Goal: Contribute content: Contribute content

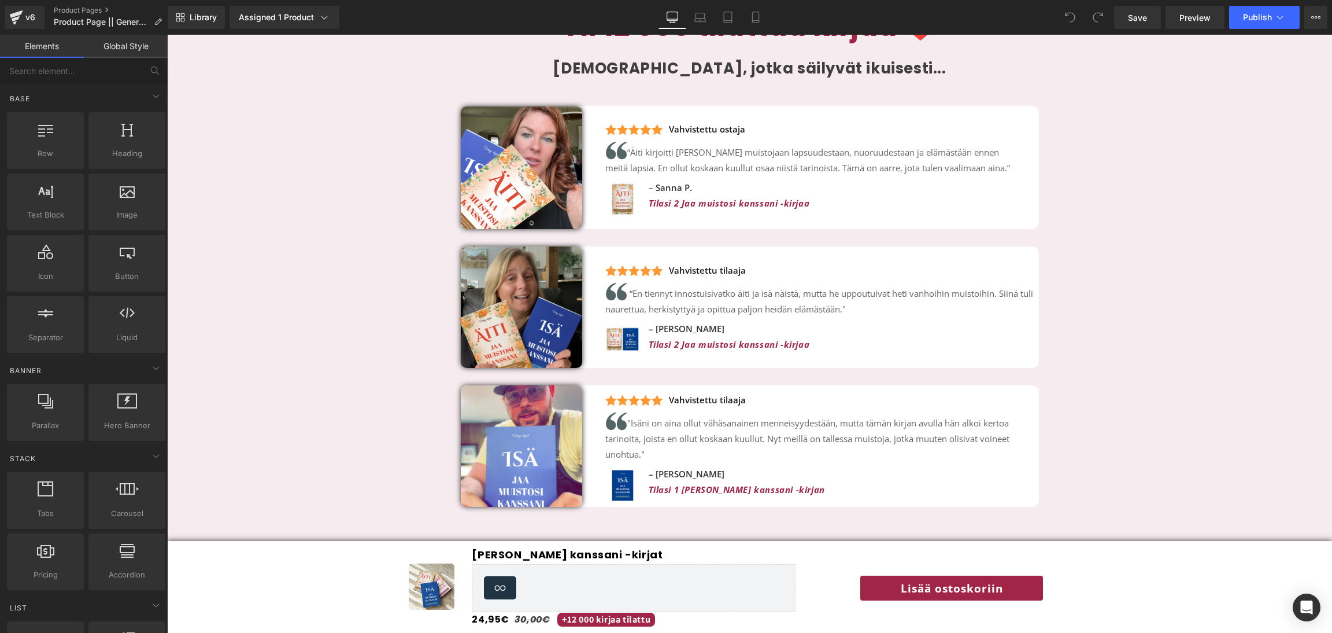
scroll to position [2608, 0]
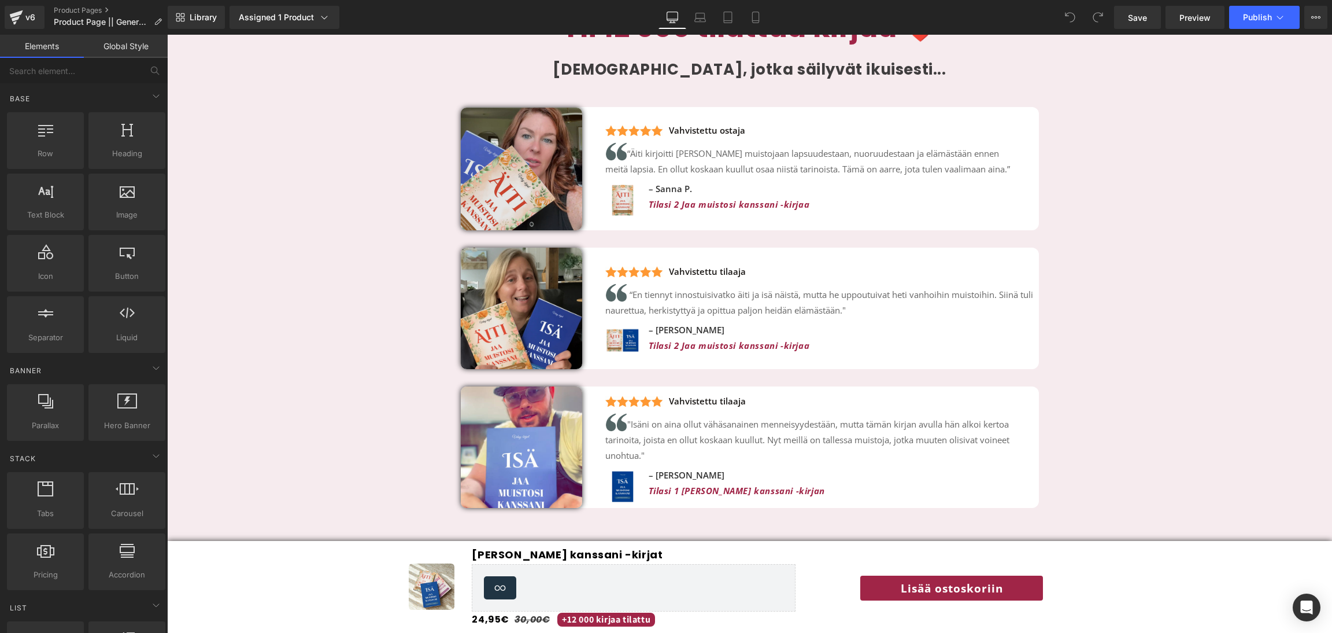
click at [527, 165] on img at bounding box center [521, 169] width 121 height 123
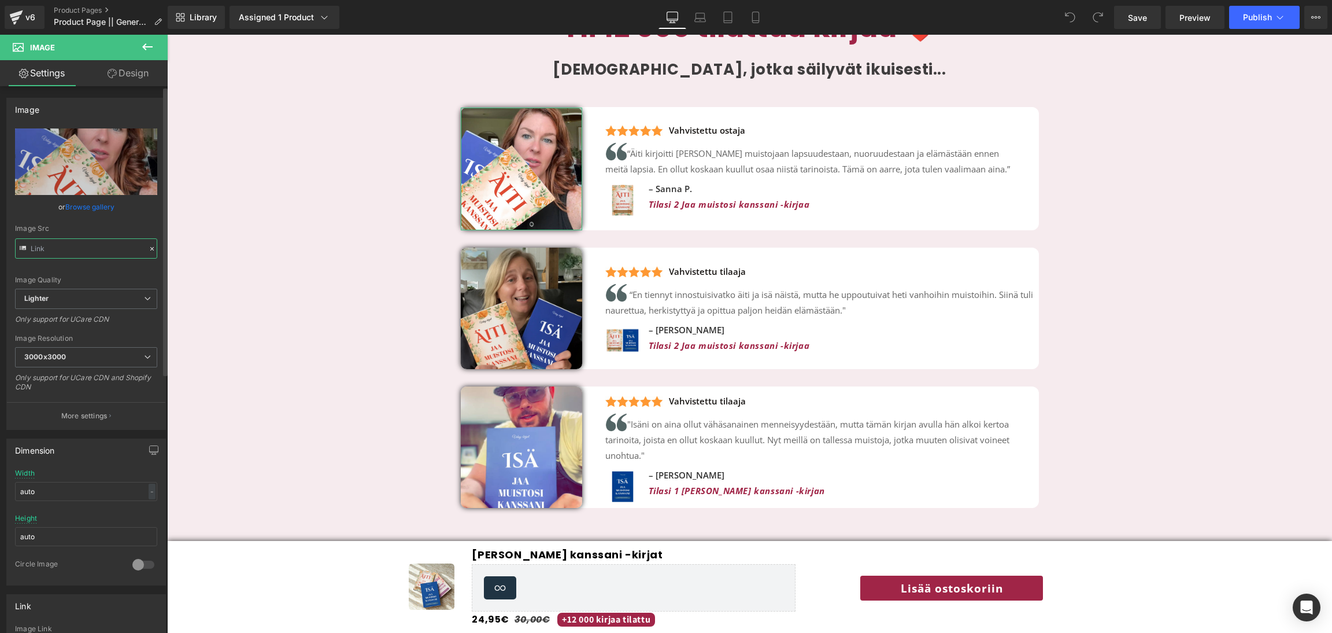
click at [88, 254] on input "text" at bounding box center [86, 248] width 142 height 20
type input "https://ucarecdn.com/da0420e0-c276-4ac7-acc3-2003455169c2/-/format/auto/-/previ…"
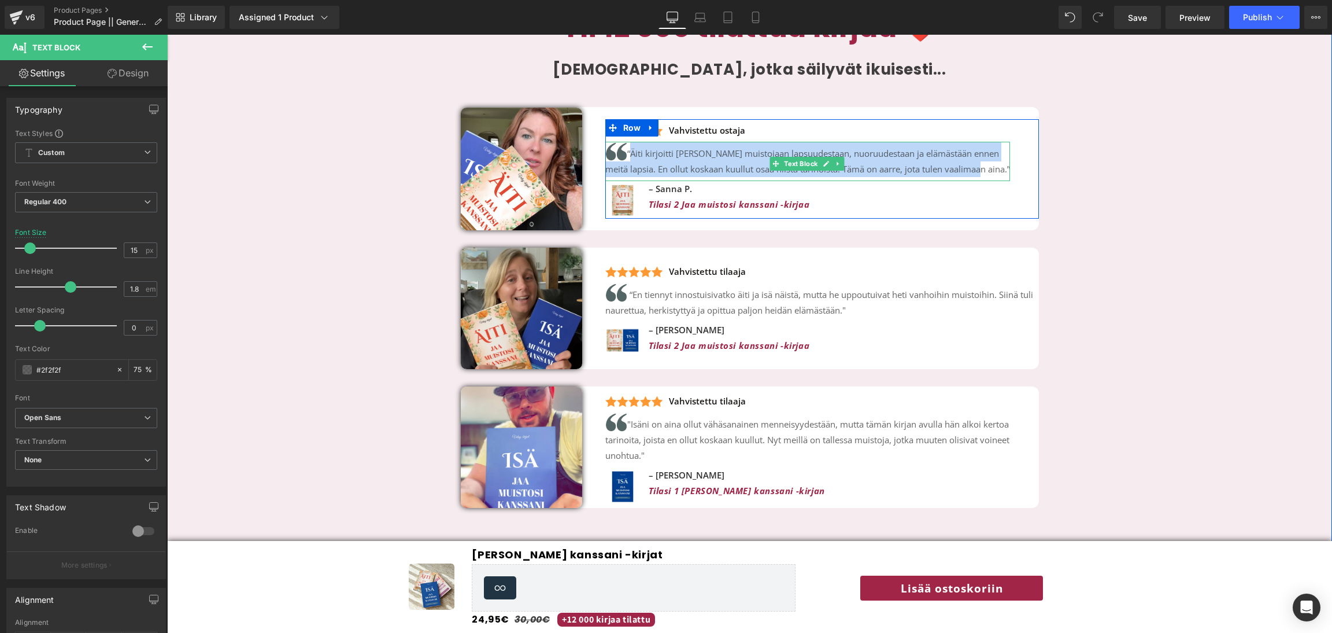
drag, startPoint x: 634, startPoint y: 132, endPoint x: 969, endPoint y: 152, distance: 335.4
click at [969, 152] on p "“Äiti kirjoitti ylös muistojaan lapsuudestaan, nuoruudestaan ja elämästään enne…" at bounding box center [807, 159] width 405 height 35
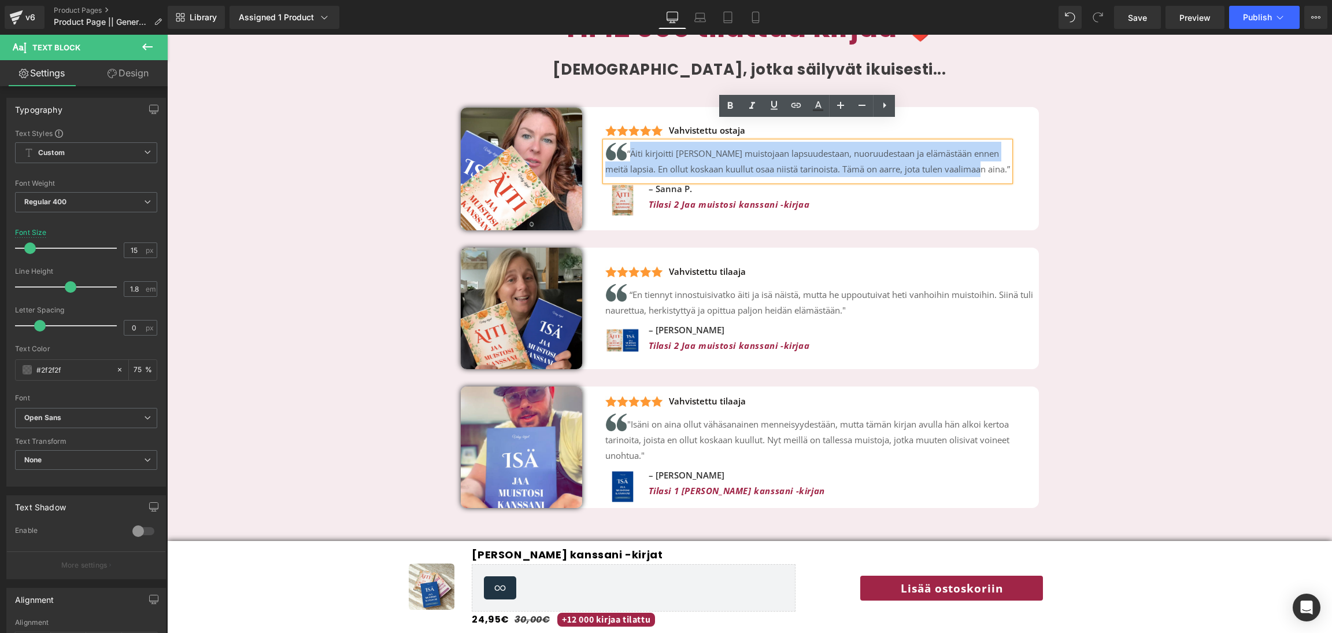
copy p "“Äiti kirjoitti ylös muistojaan lapsuudestaan, nuoruudestaan ja elämästään enne…"
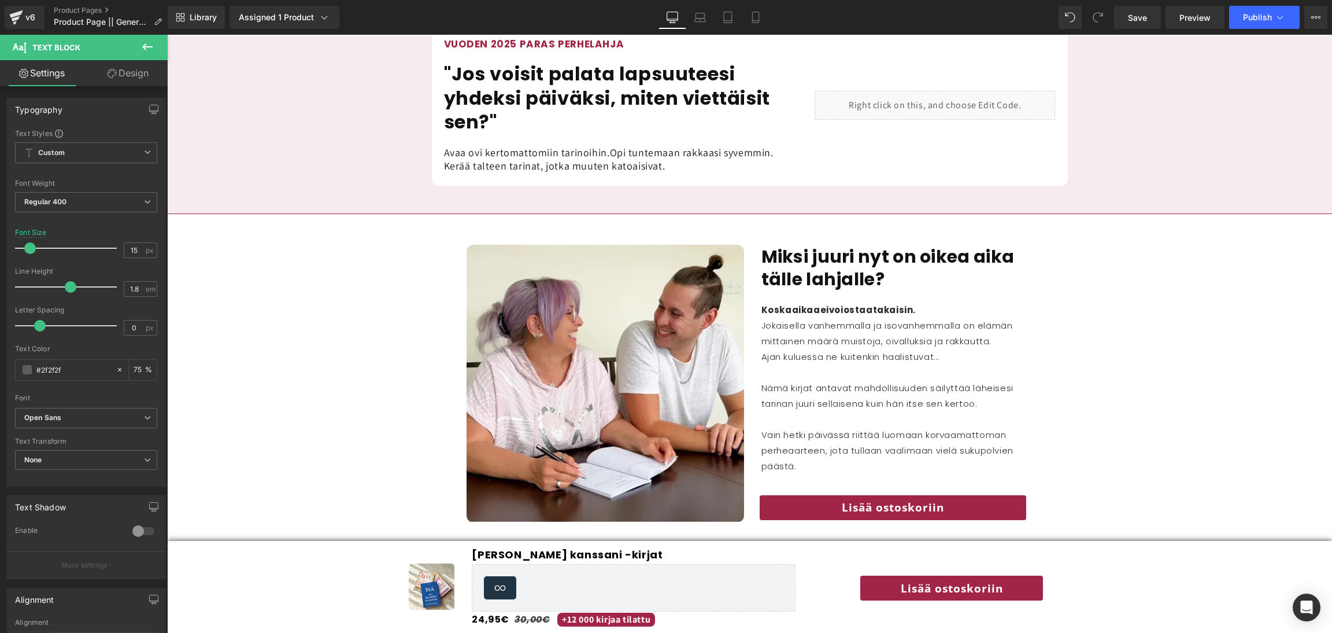
scroll to position [1262, 0]
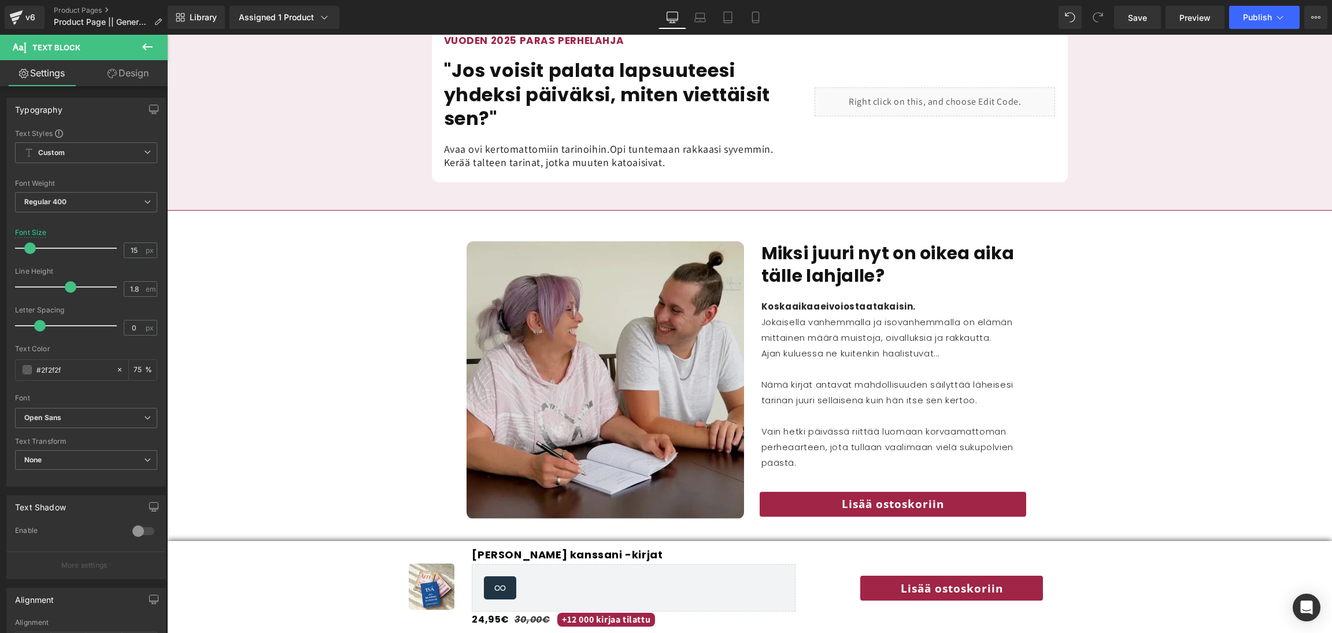
click at [641, 330] on img at bounding box center [606, 380] width 278 height 278
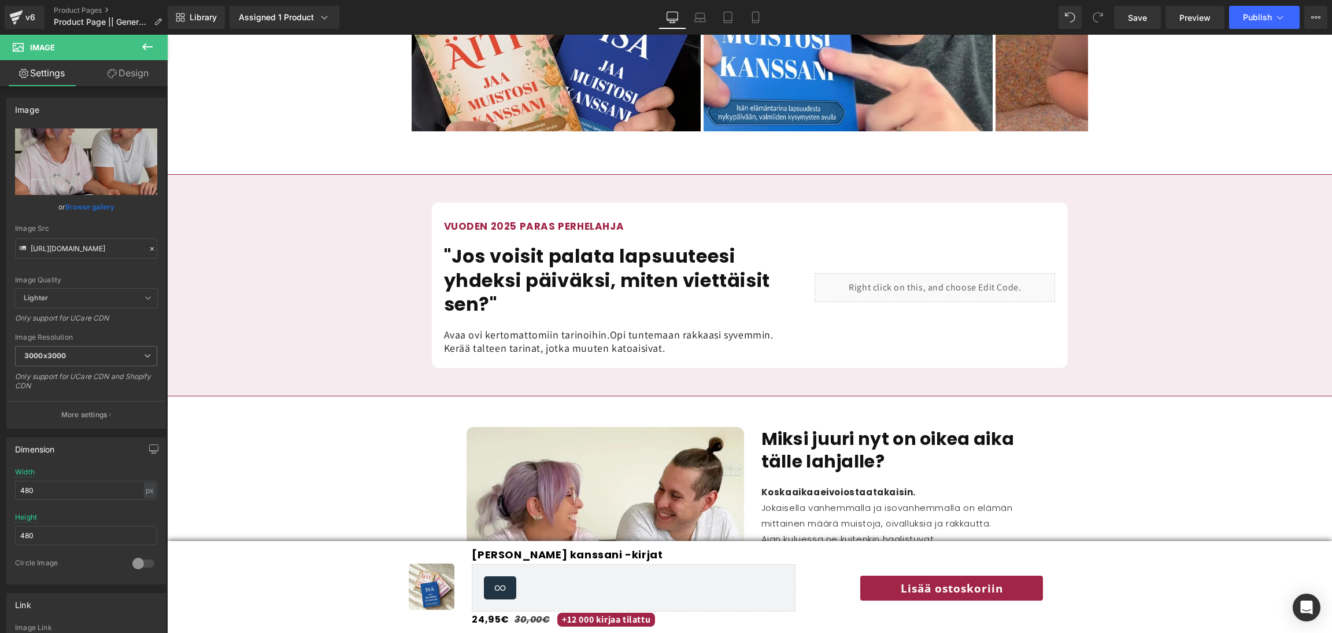
scroll to position [1049, 0]
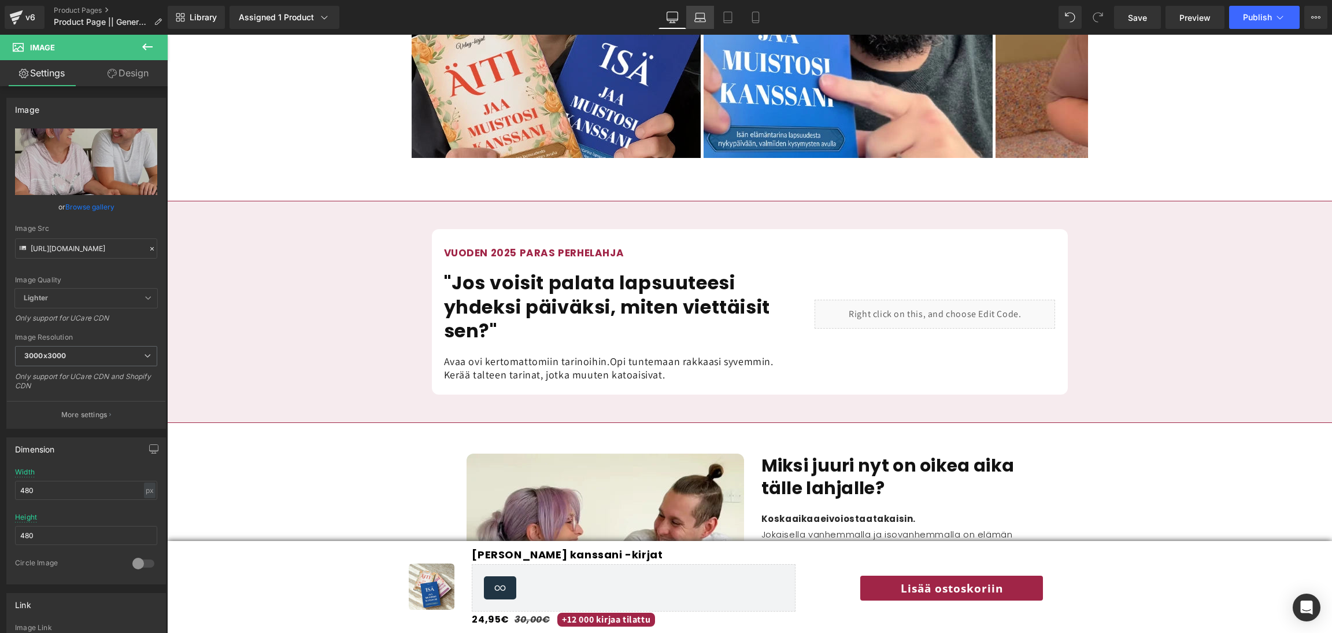
click at [701, 19] on icon at bounding box center [700, 18] width 12 height 12
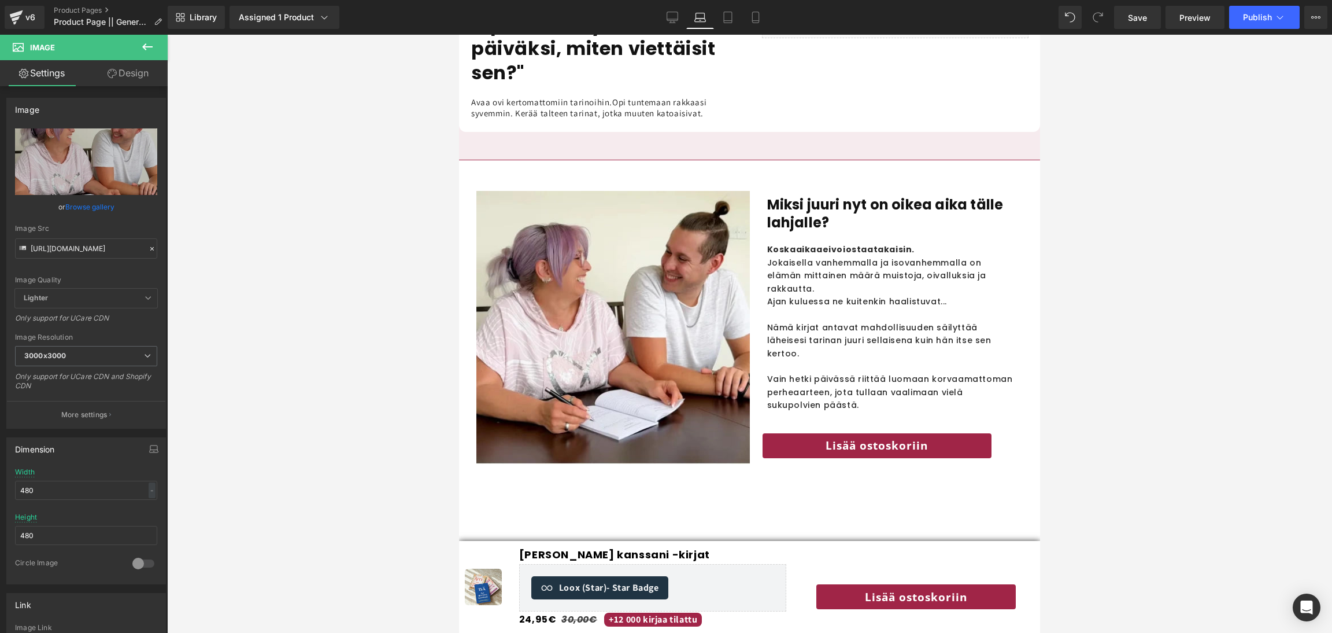
scroll to position [1123, 0]
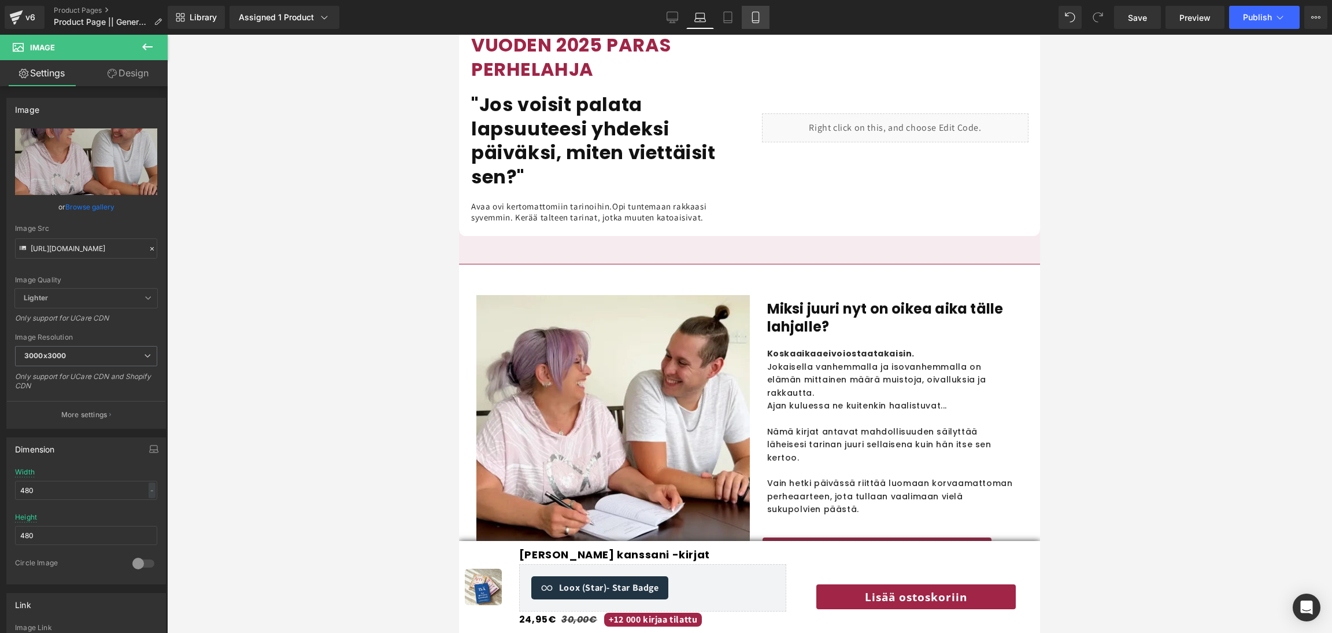
click at [757, 18] on icon at bounding box center [756, 18] width 12 height 12
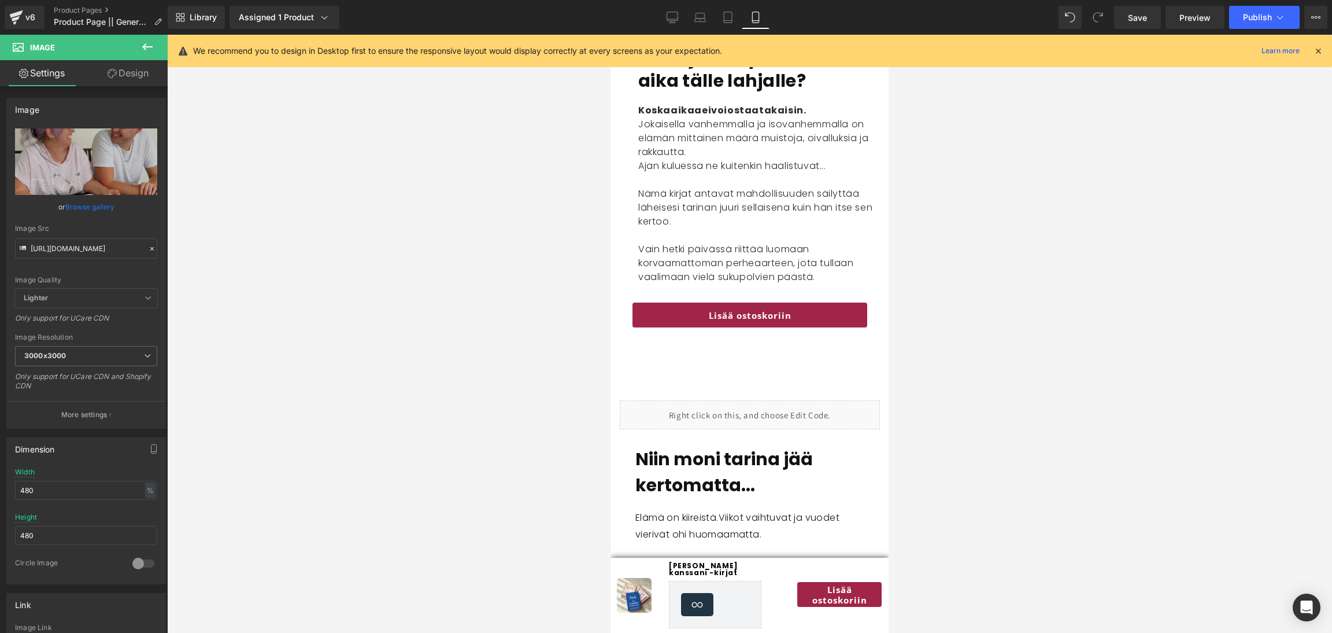
scroll to position [1607, 0]
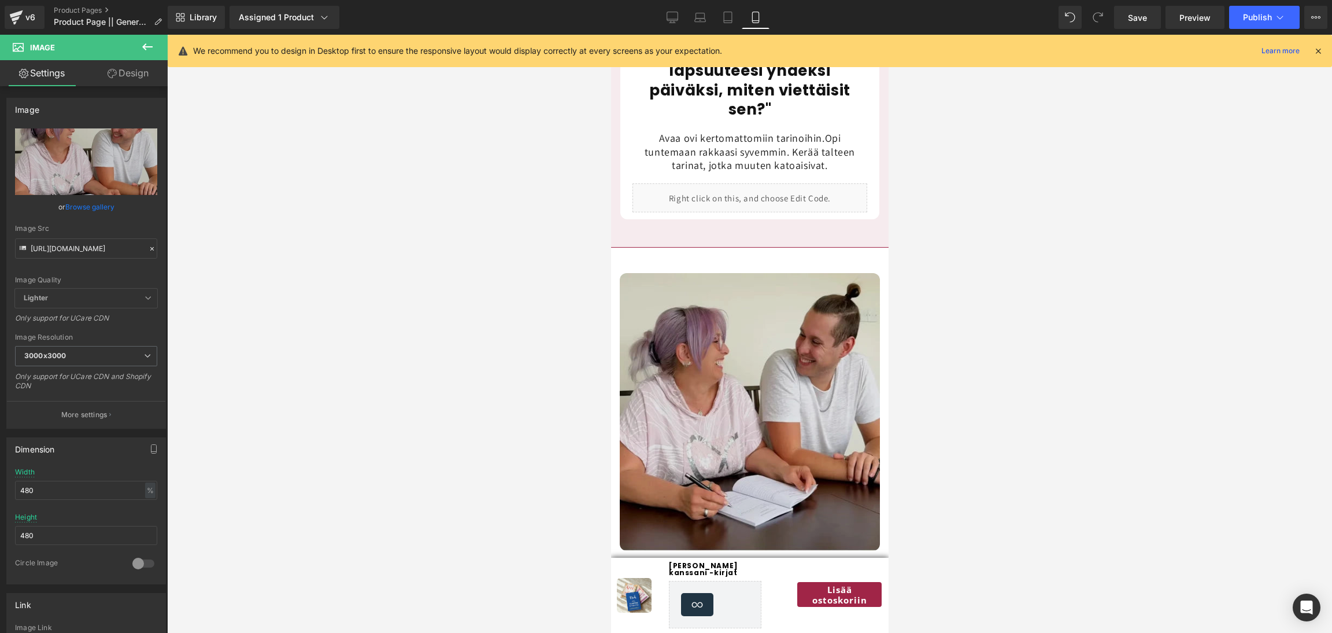
click at [699, 329] on img at bounding box center [749, 412] width 260 height 278
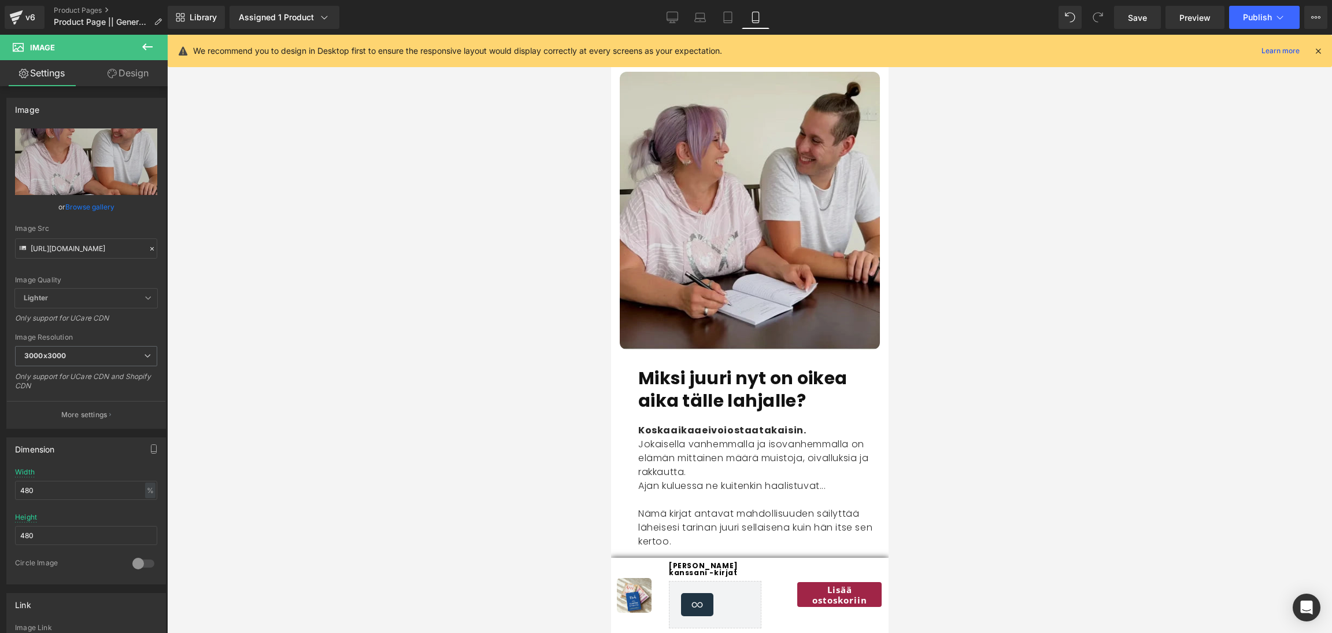
scroll to position [1806, 0]
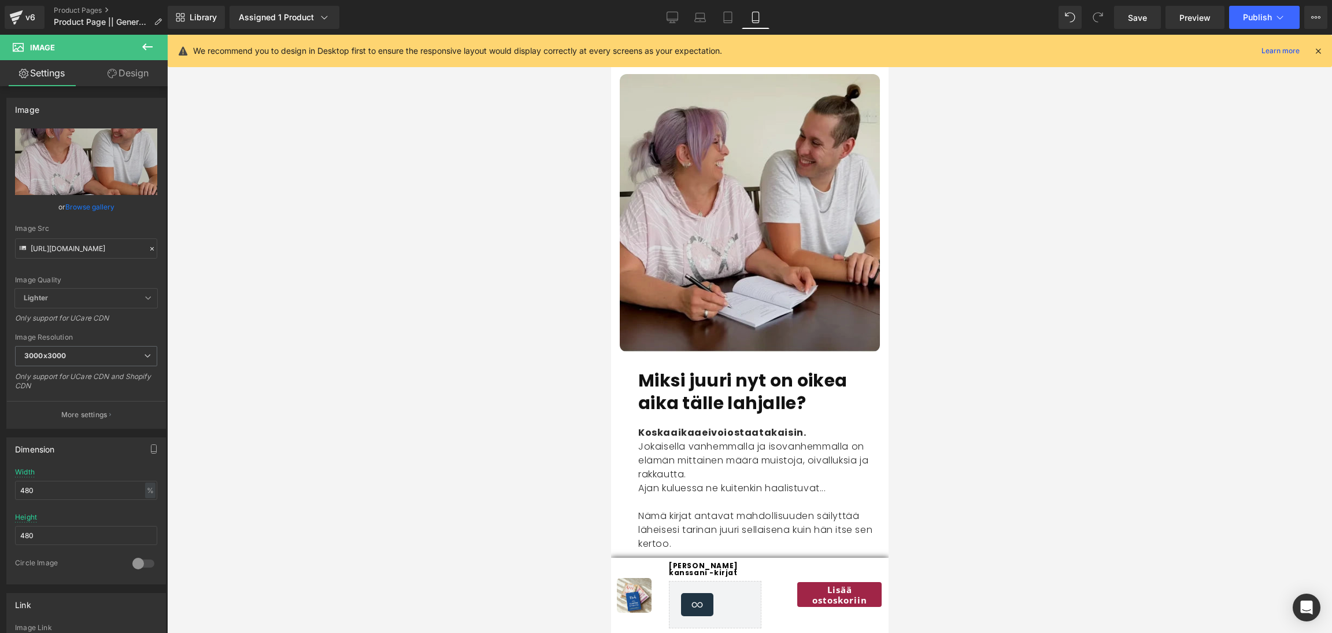
click at [737, 274] on img at bounding box center [749, 213] width 260 height 278
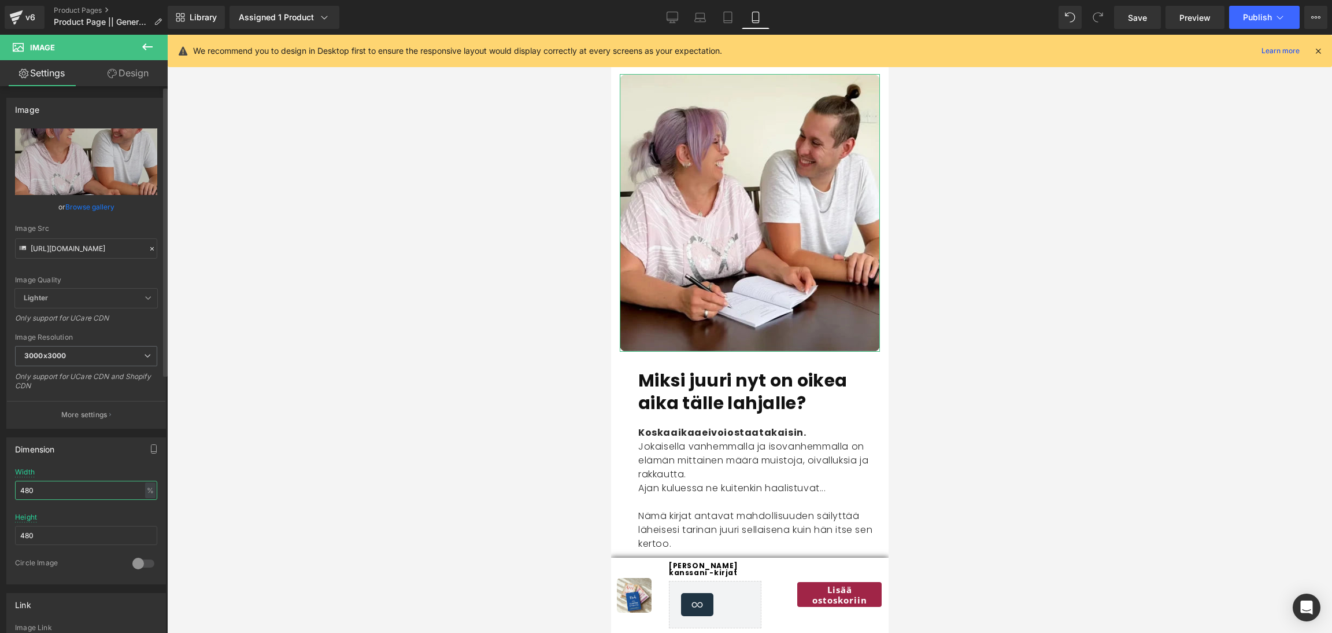
drag, startPoint x: 54, startPoint y: 494, endPoint x: 45, endPoint y: 494, distance: 9.8
click at [45, 494] on input "480" at bounding box center [86, 490] width 142 height 19
type input "450"
click at [51, 534] on input "480" at bounding box center [86, 535] width 142 height 19
type input "4"
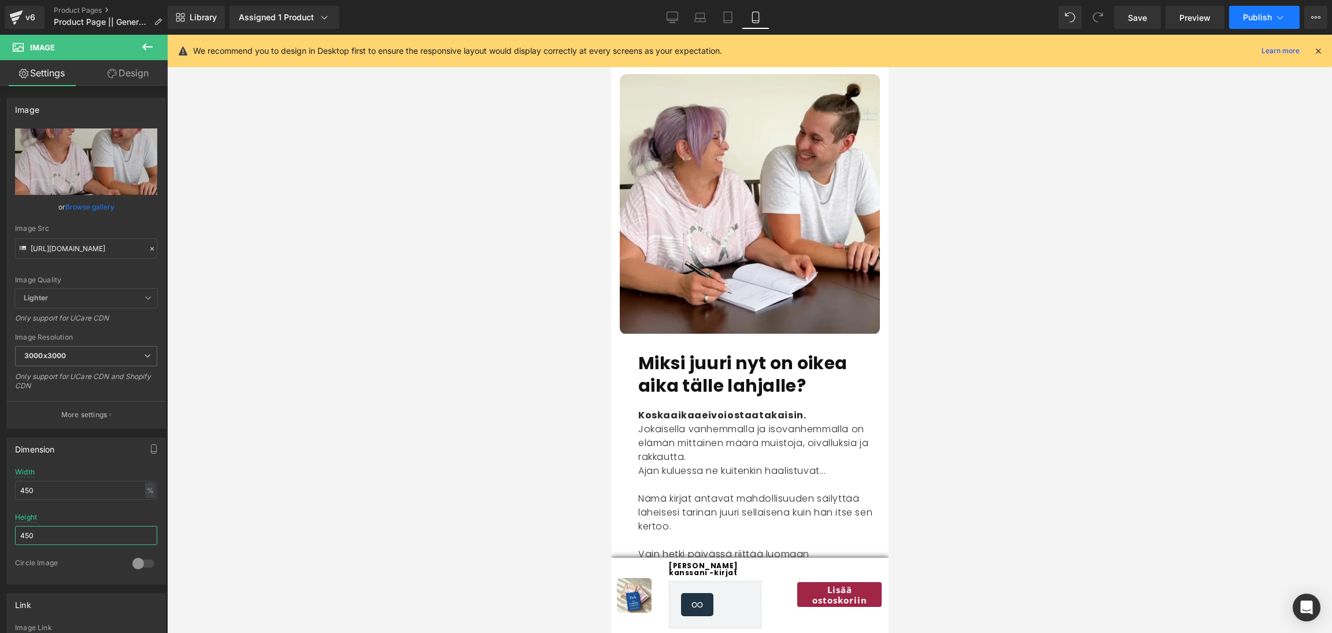
type input "450"
click at [1251, 19] on span "Publish" at bounding box center [1257, 17] width 29 height 9
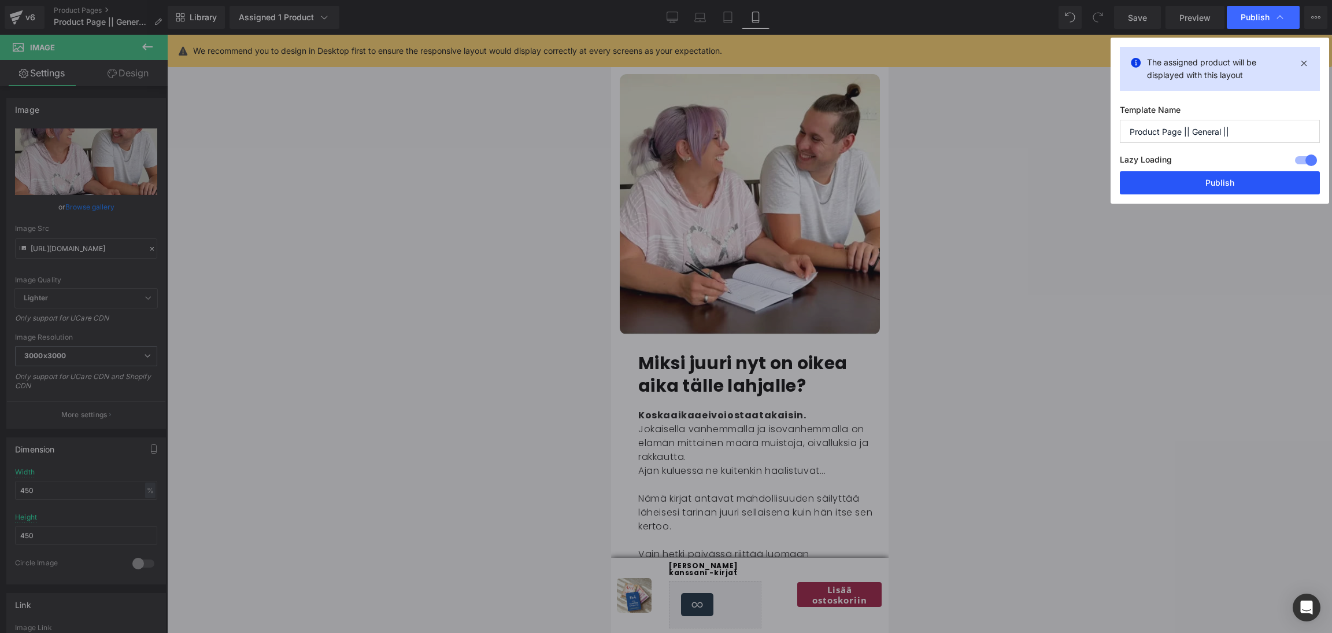
click at [1179, 185] on button "Publish" at bounding box center [1220, 182] width 200 height 23
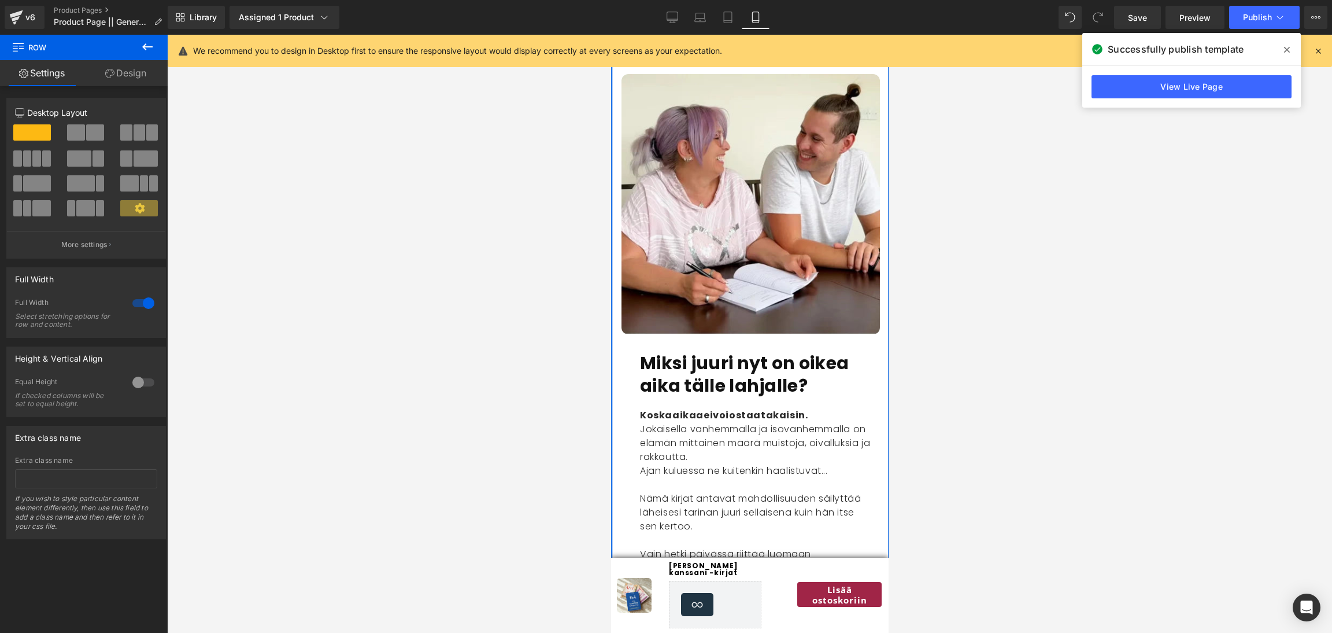
drag, startPoint x: 611, startPoint y: 219, endPoint x: 561, endPoint y: 234, distance: 52.7
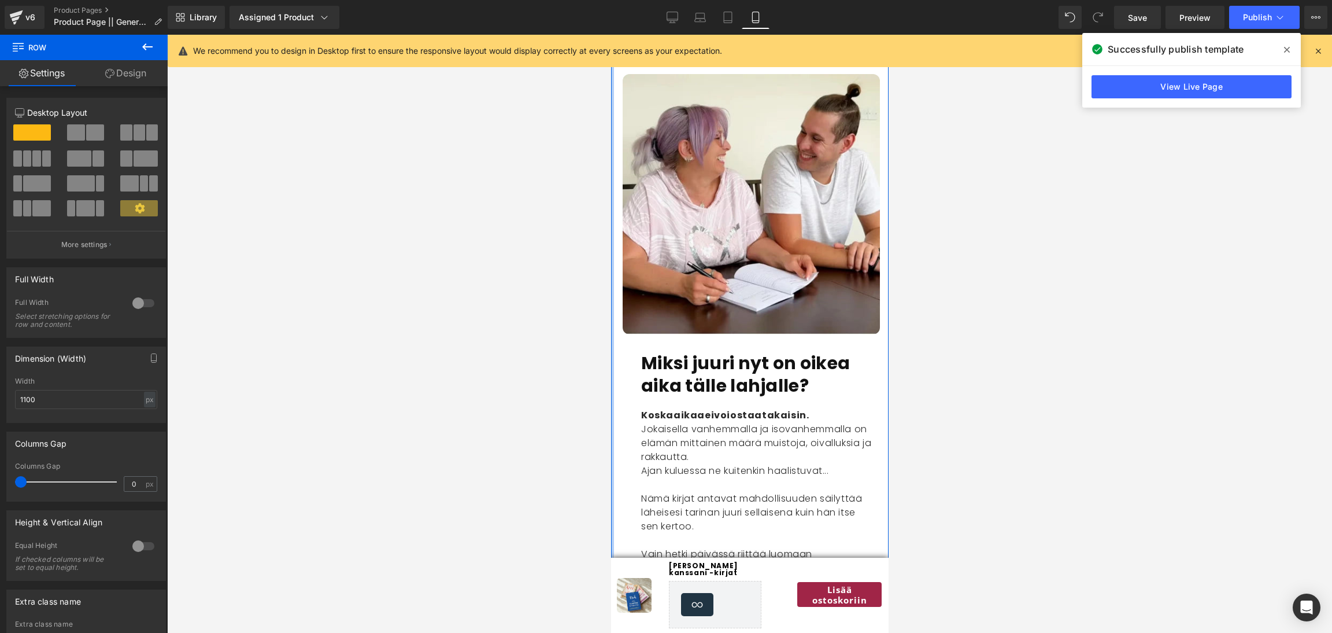
click at [597, 226] on div at bounding box center [749, 334] width 1165 height 598
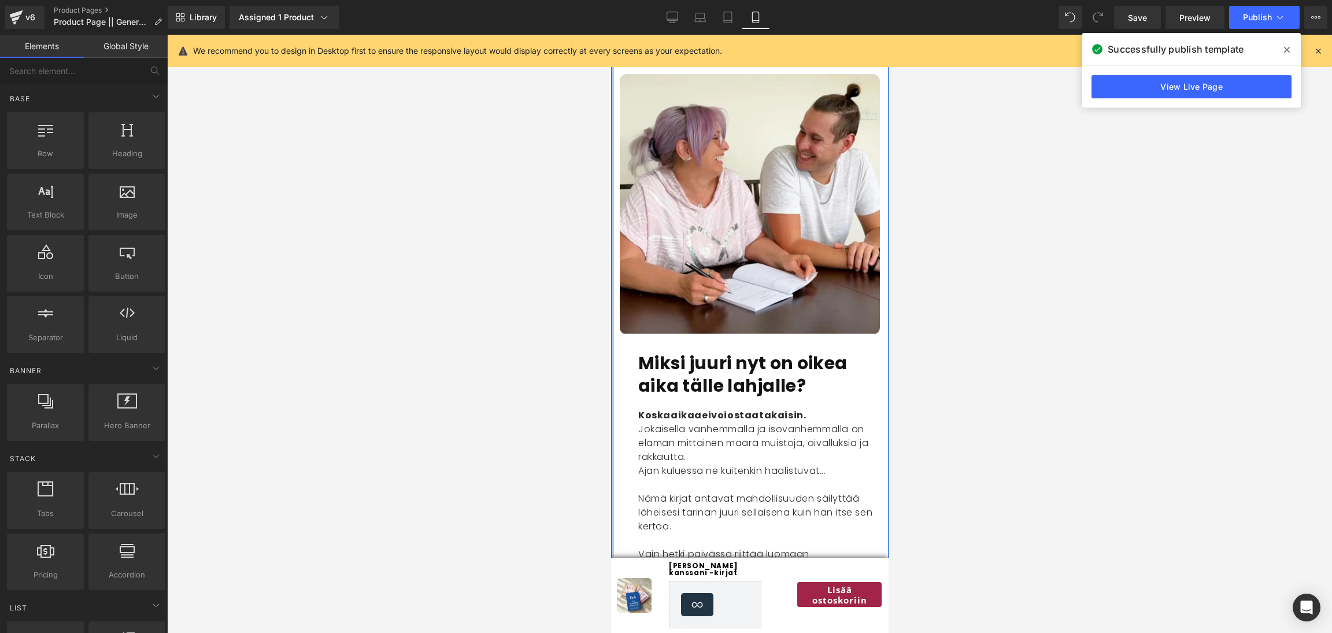
click at [609, 222] on div at bounding box center [749, 334] width 1165 height 598
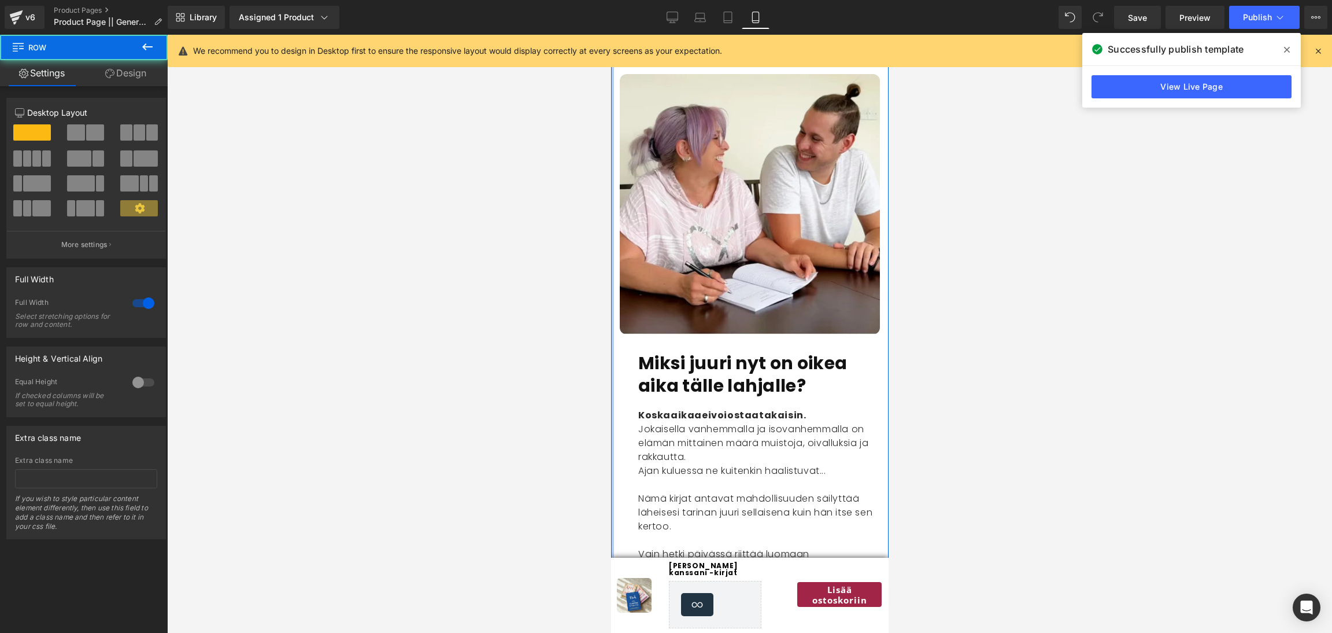
click at [611, 217] on div at bounding box center [612, 362] width 3 height 627
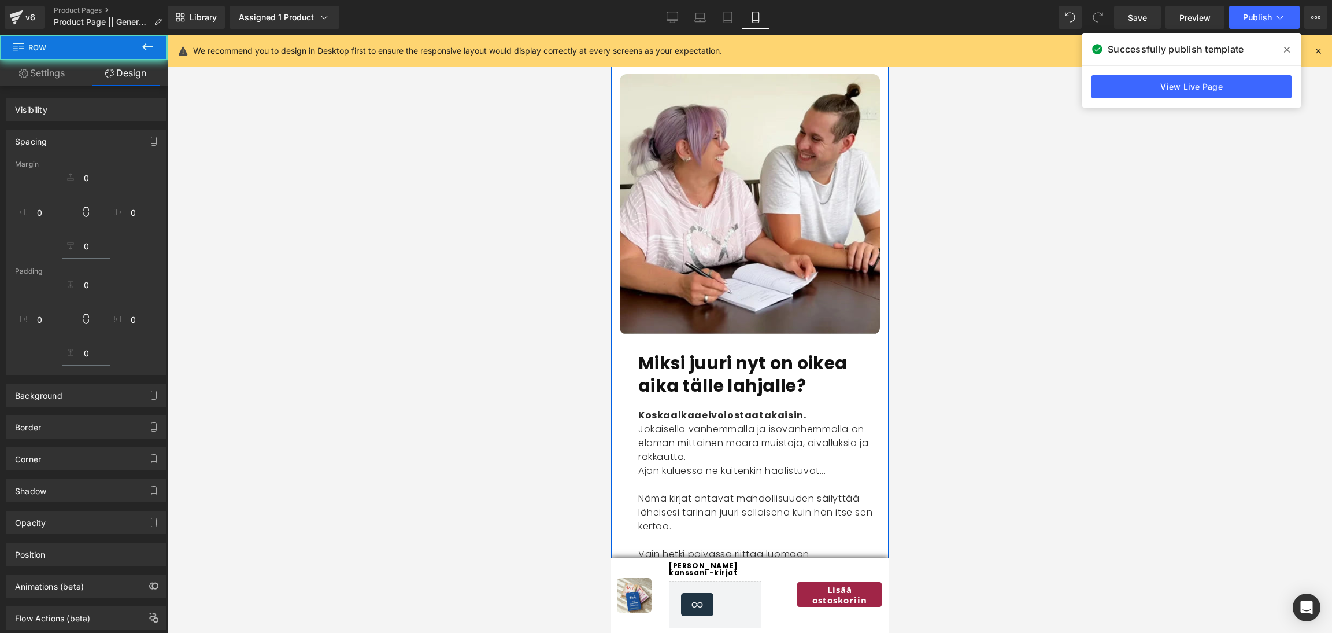
click at [611, 217] on div at bounding box center [612, 362] width 3 height 627
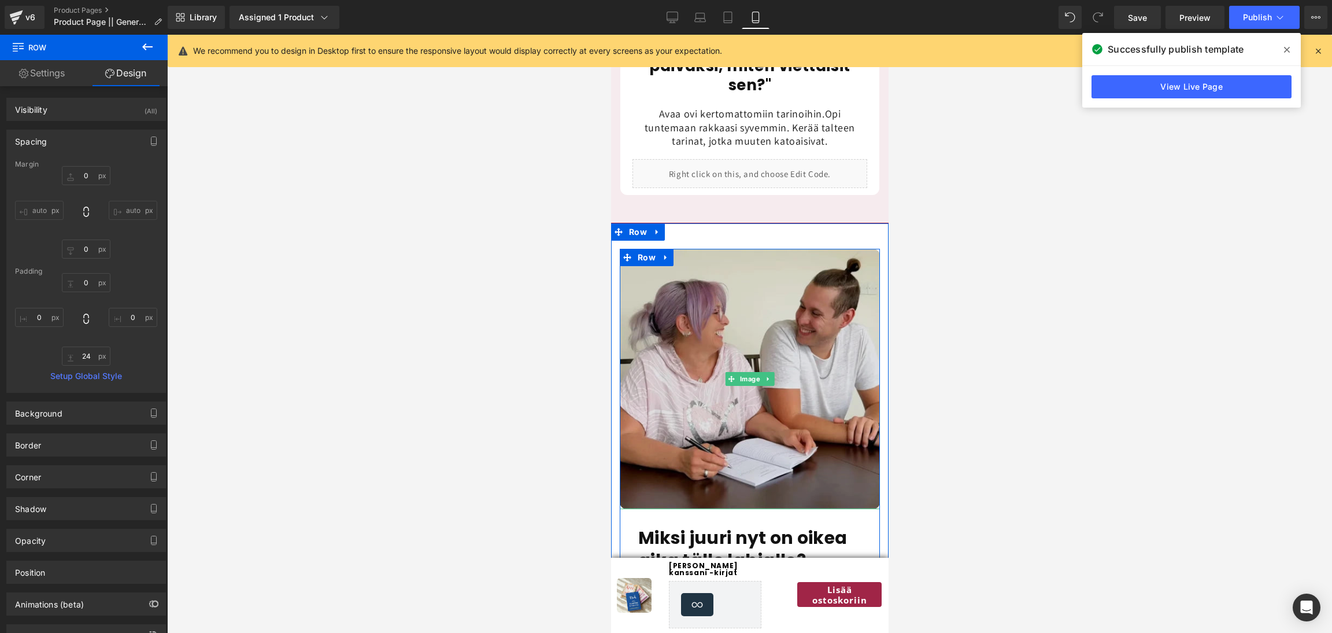
scroll to position [1625, 0]
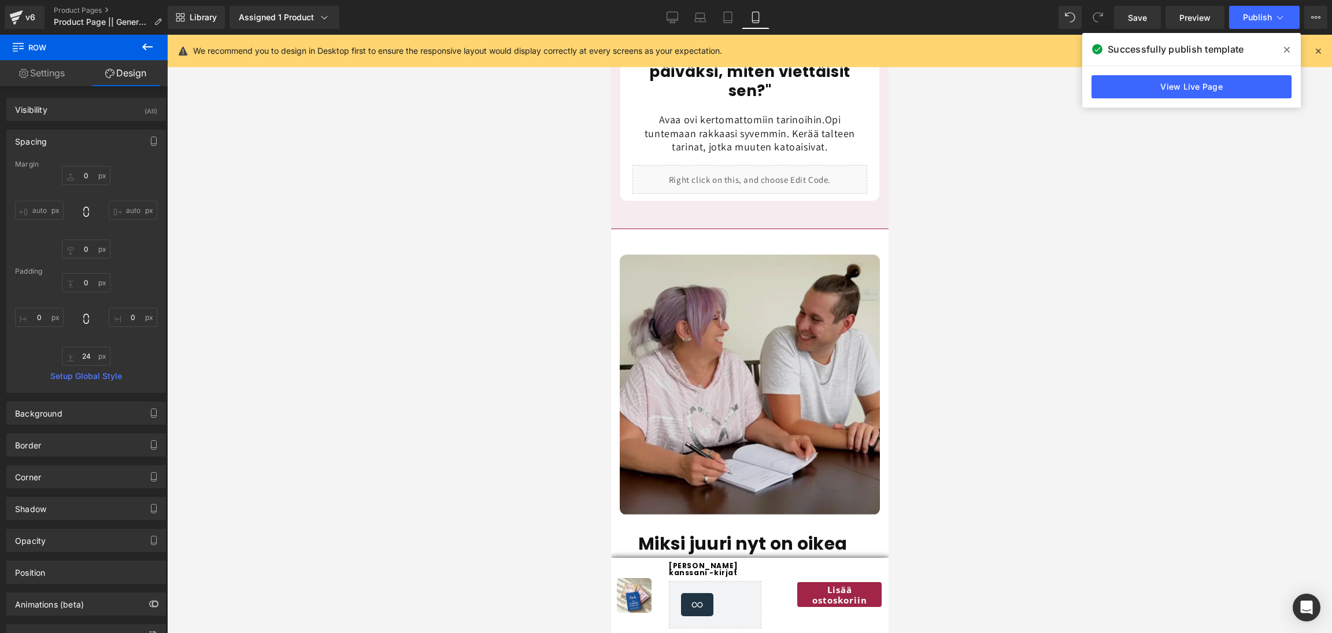
click at [785, 345] on img at bounding box center [749, 384] width 260 height 260
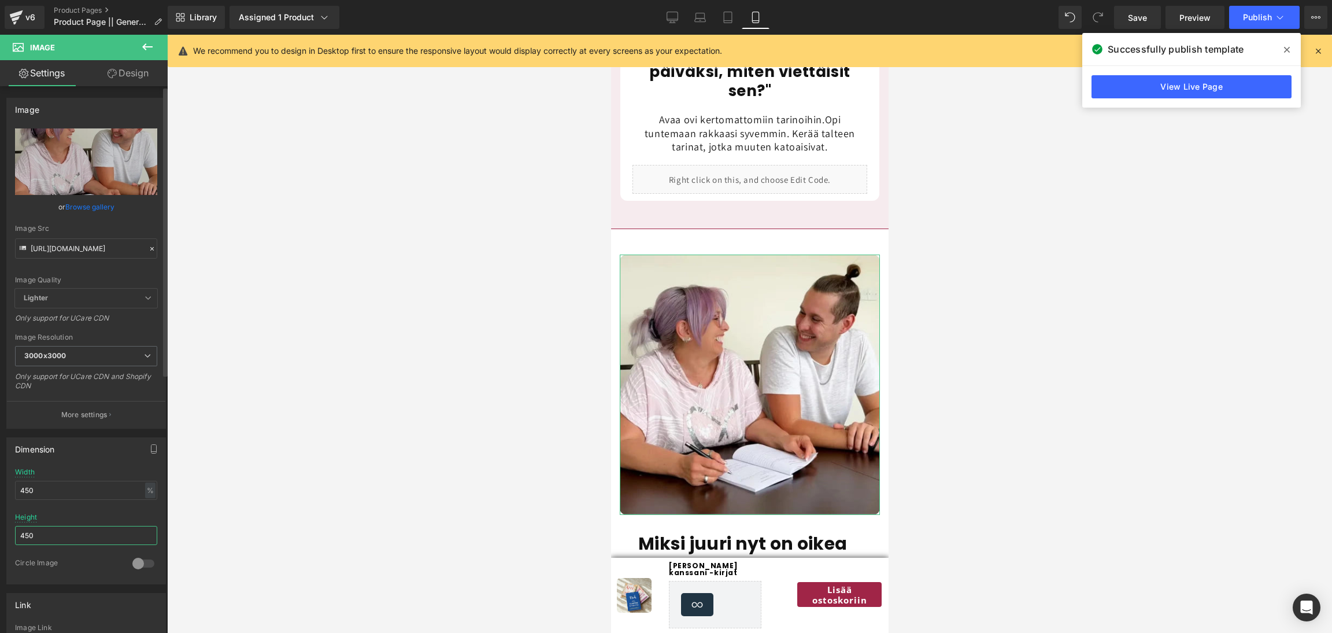
click at [60, 535] on input "450" at bounding box center [86, 535] width 142 height 19
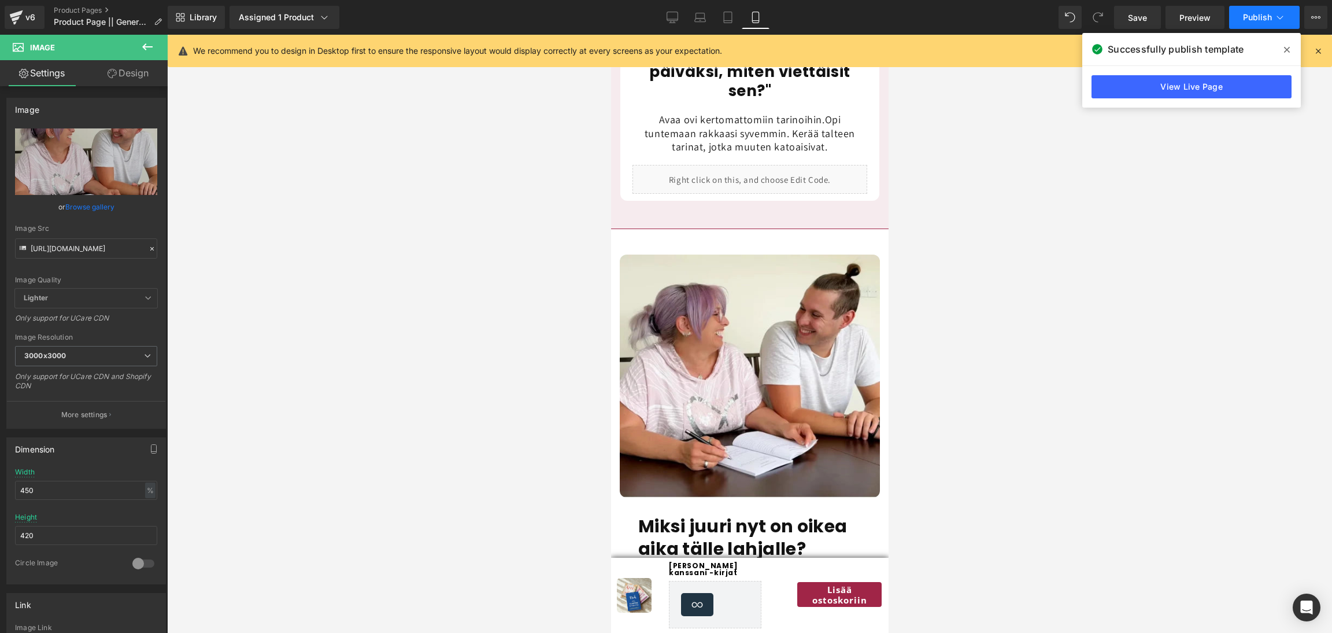
click at [1254, 13] on span "Publish" at bounding box center [1257, 17] width 29 height 9
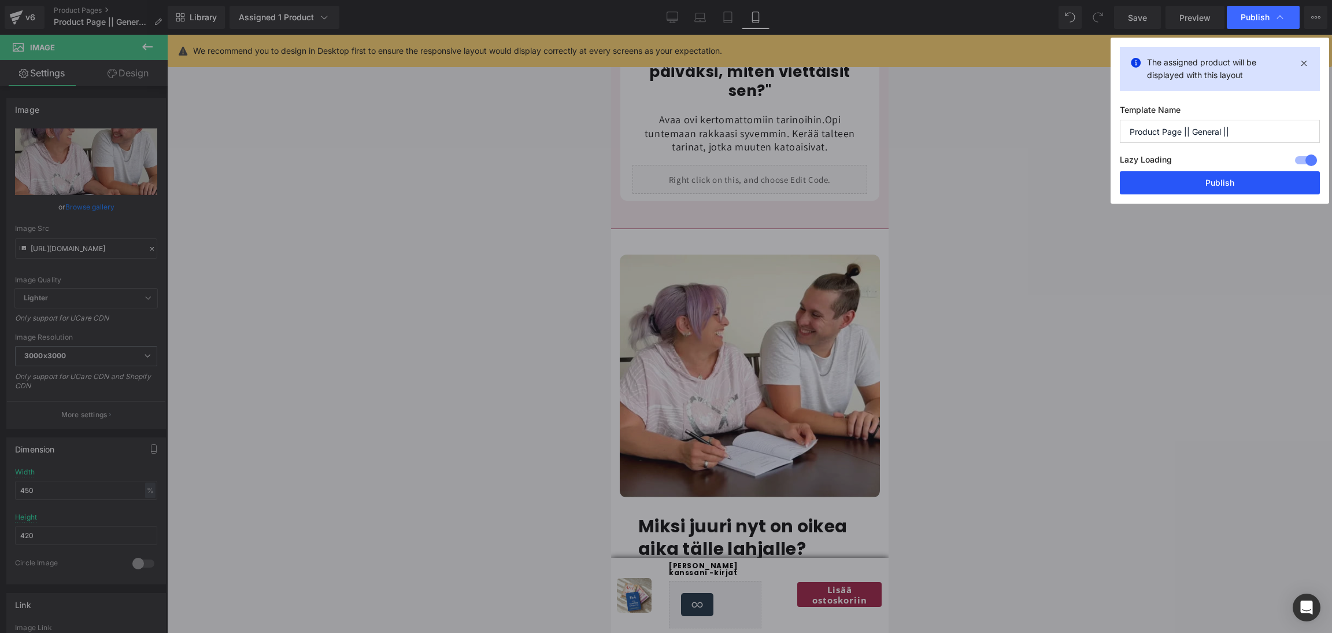
click at [1189, 185] on button "Publish" at bounding box center [1220, 182] width 200 height 23
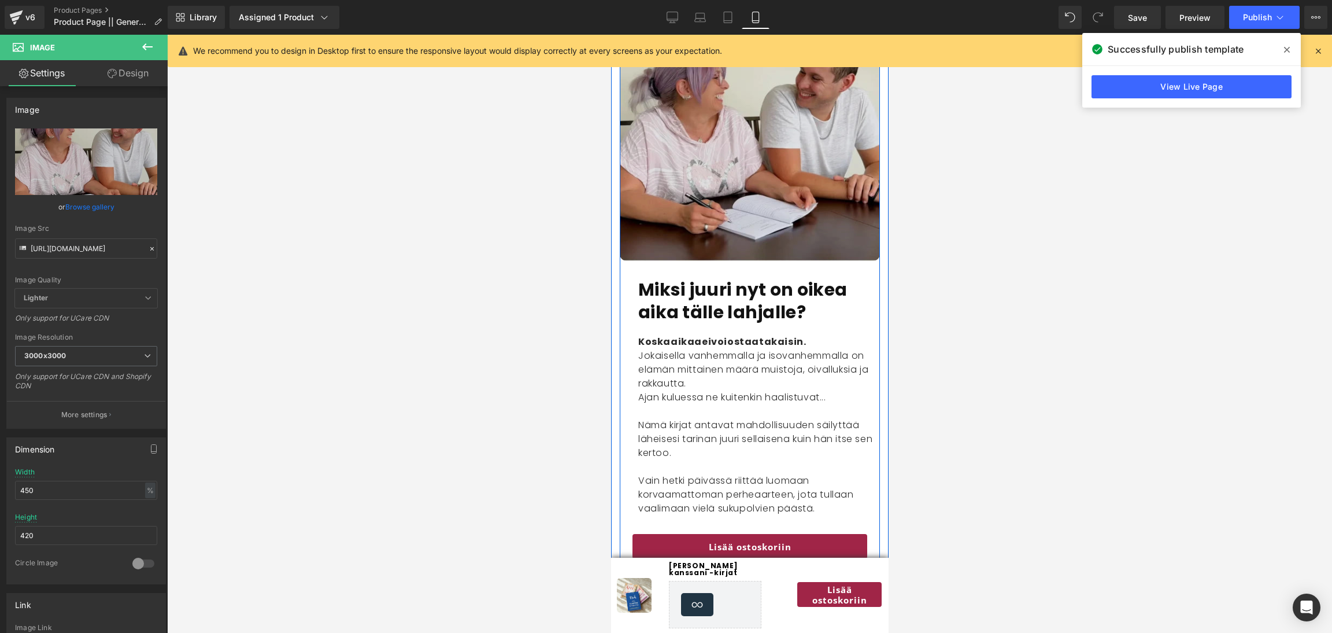
scroll to position [1865, 0]
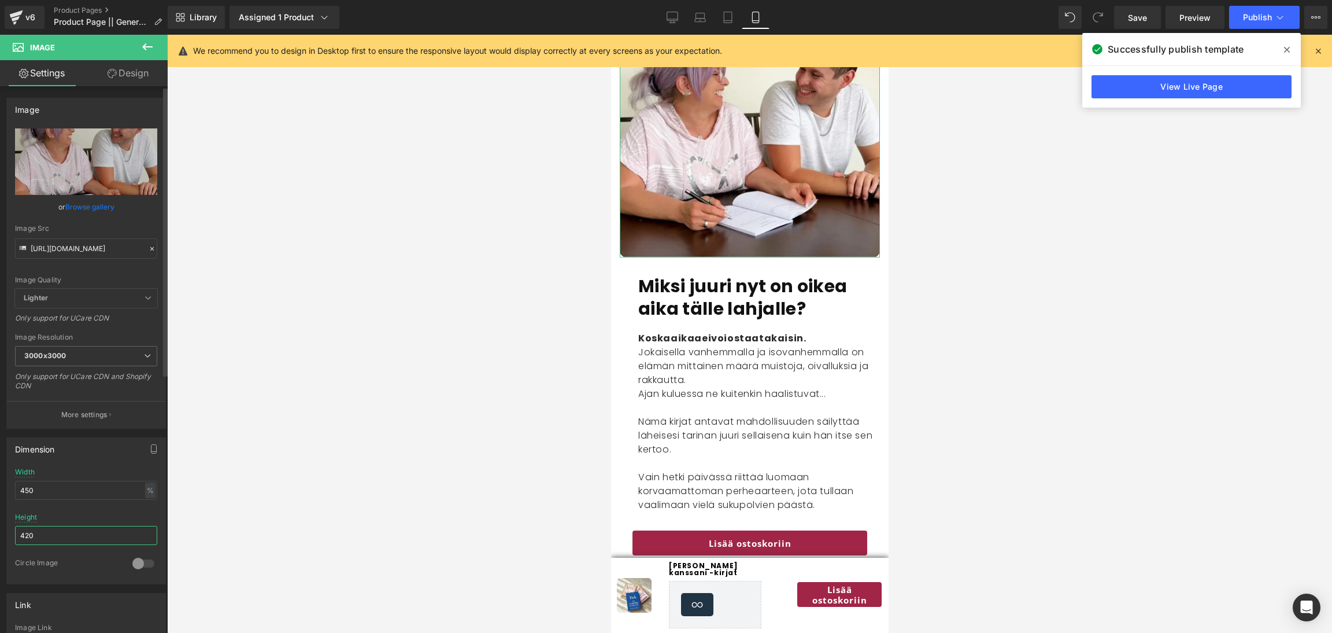
click at [77, 536] on input "420" at bounding box center [86, 535] width 142 height 19
type input "4"
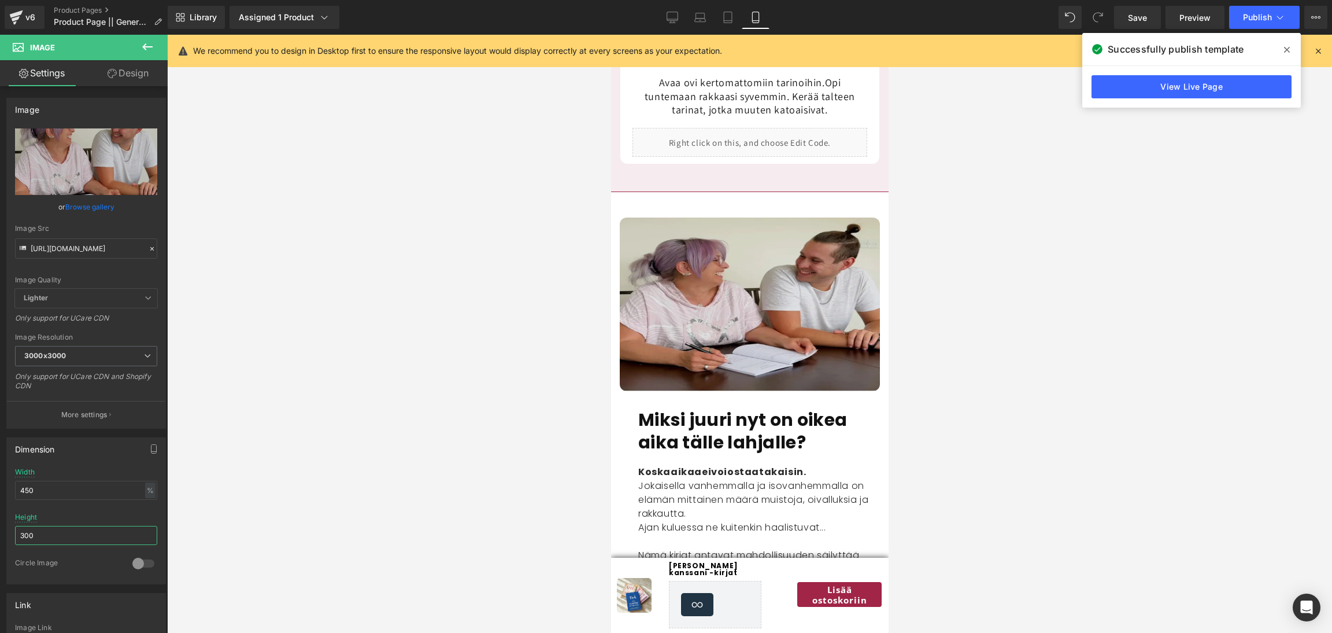
scroll to position [1661, 0]
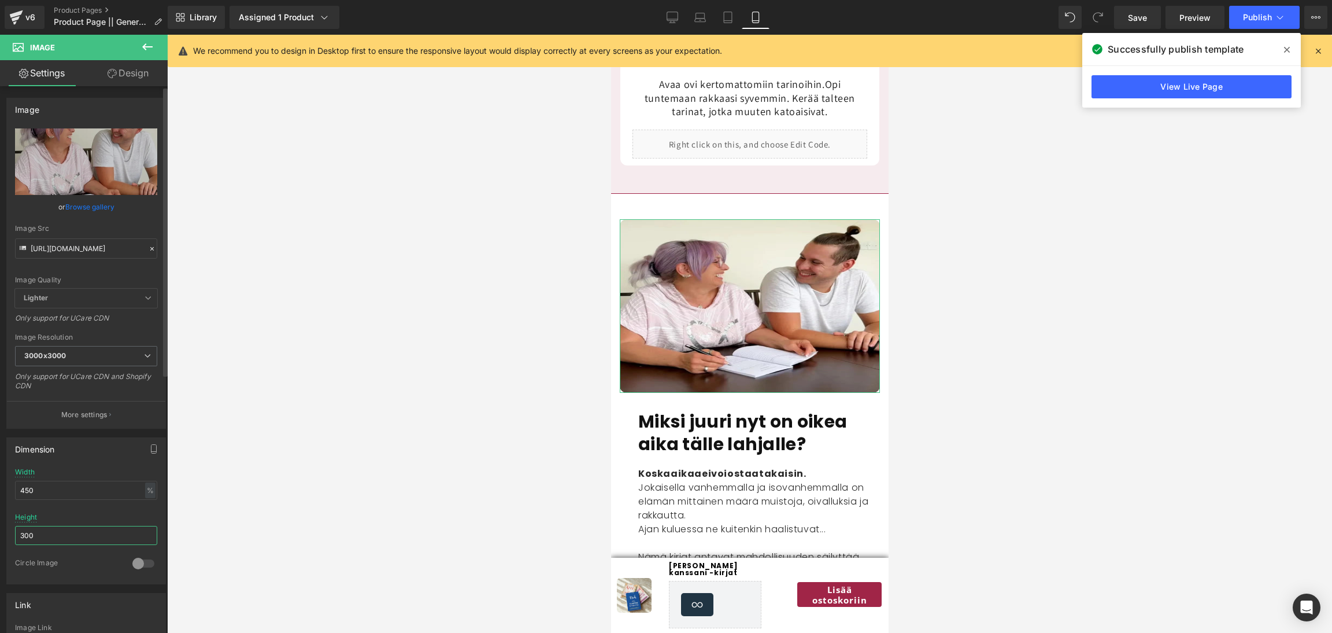
drag, startPoint x: 58, startPoint y: 542, endPoint x: 3, endPoint y: 528, distance: 56.7
click at [3, 528] on div "Dimension 450% Width 450 % % px 450px Height 300 0 Circle Image" at bounding box center [86, 506] width 173 height 156
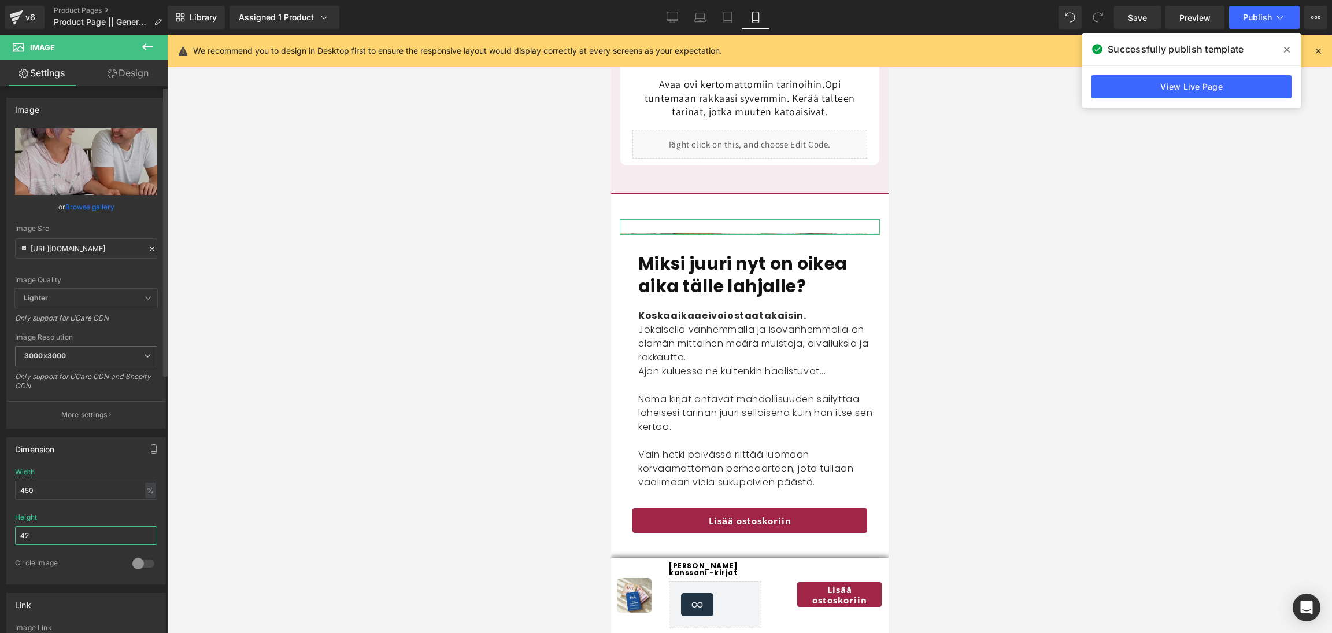
type input "420"
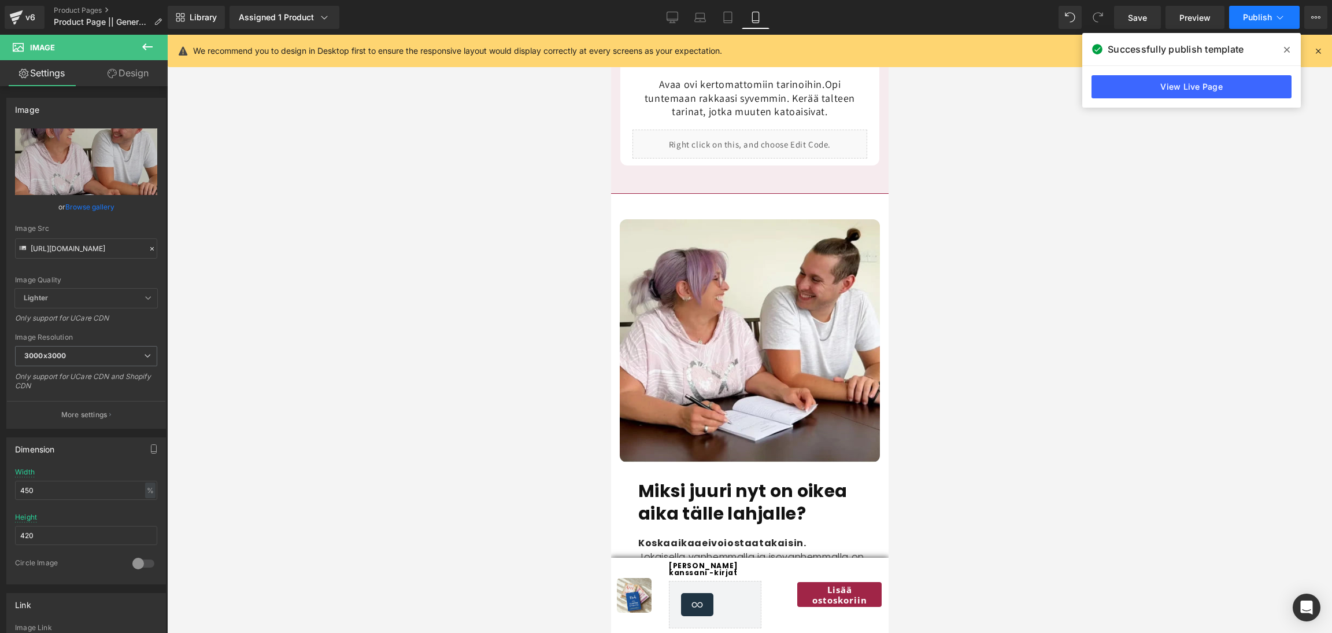
click at [1261, 21] on span "Publish" at bounding box center [1257, 17] width 29 height 9
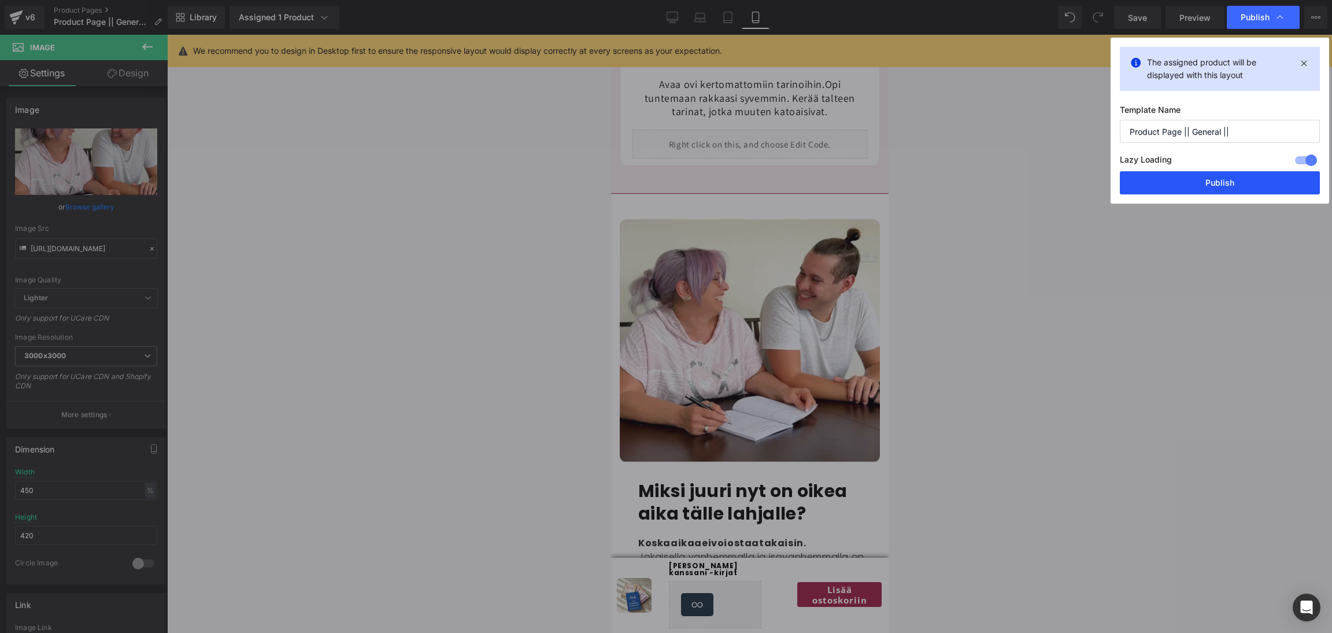
click at [1208, 180] on button "Publish" at bounding box center [1220, 182] width 200 height 23
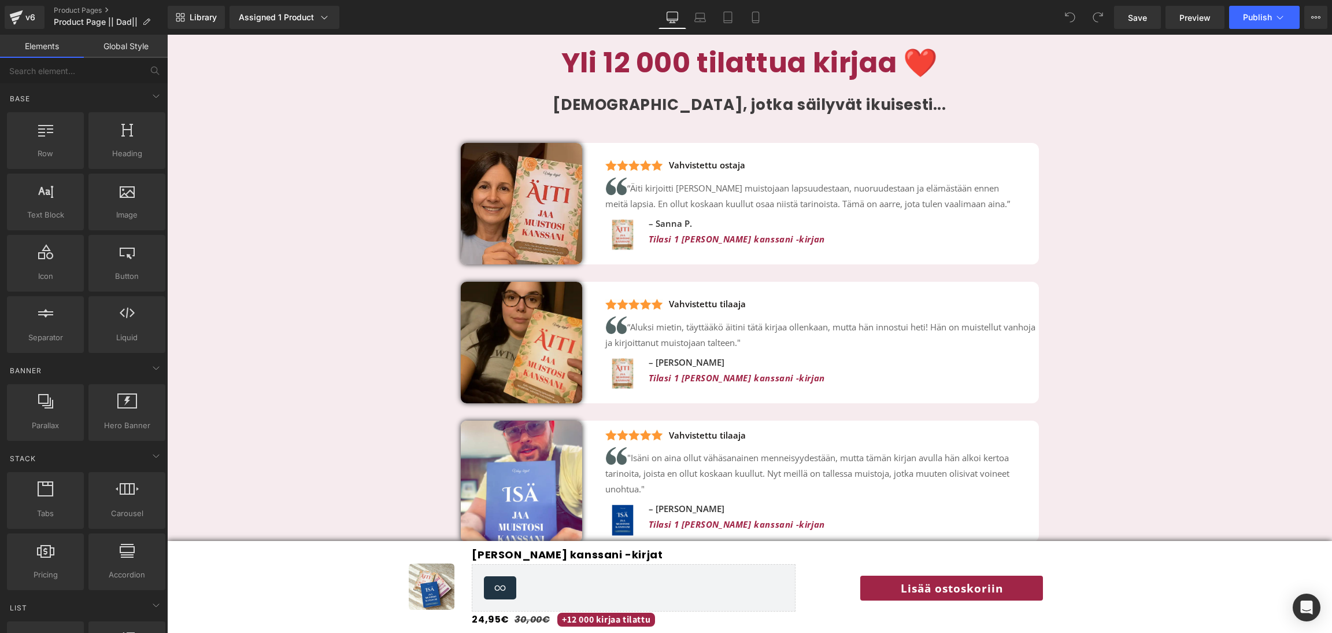
scroll to position [2644, 0]
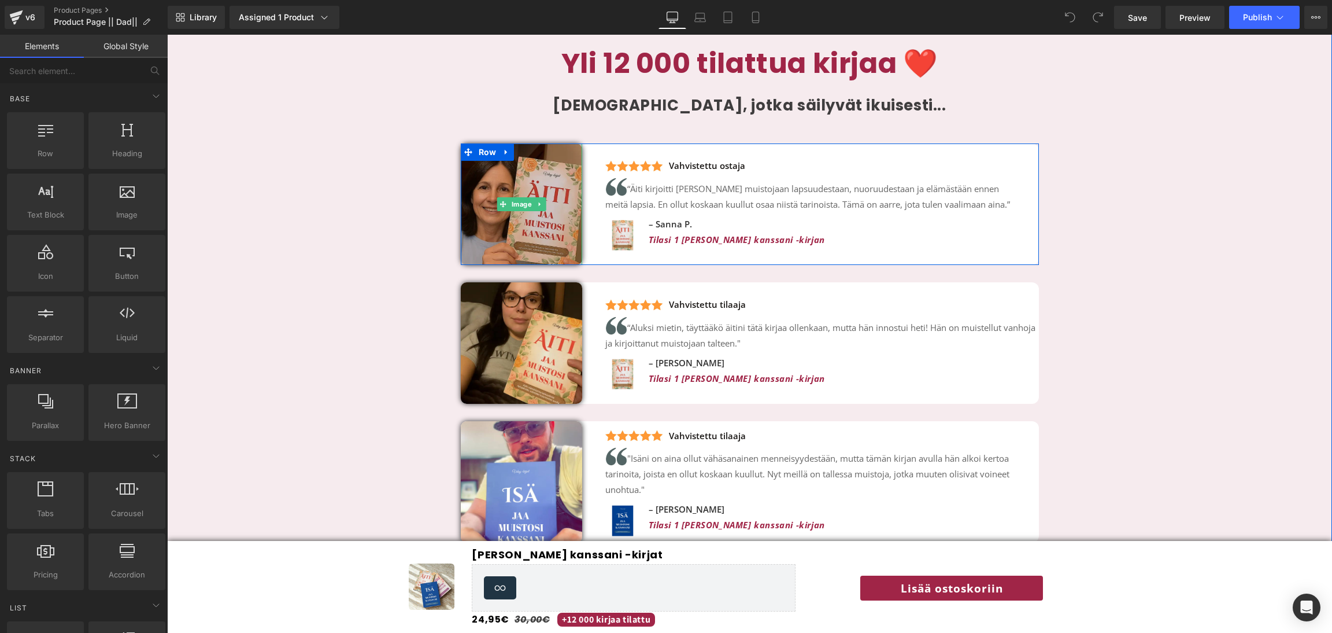
click at [552, 219] on img at bounding box center [521, 203] width 121 height 121
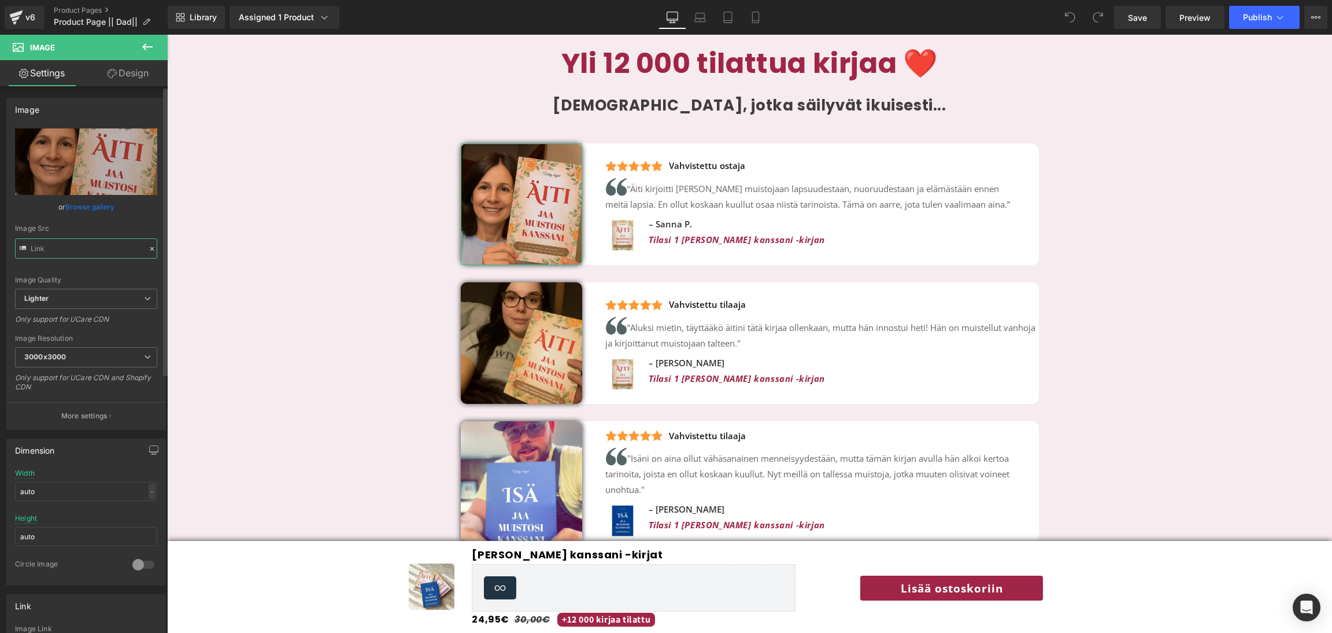
click at [67, 242] on input "text" at bounding box center [86, 248] width 142 height 20
paste input "da0420e0-c276-4ac7-acc3-2003455169c2/-/format/auto/-/preview/3000x3000/-/qualit…"
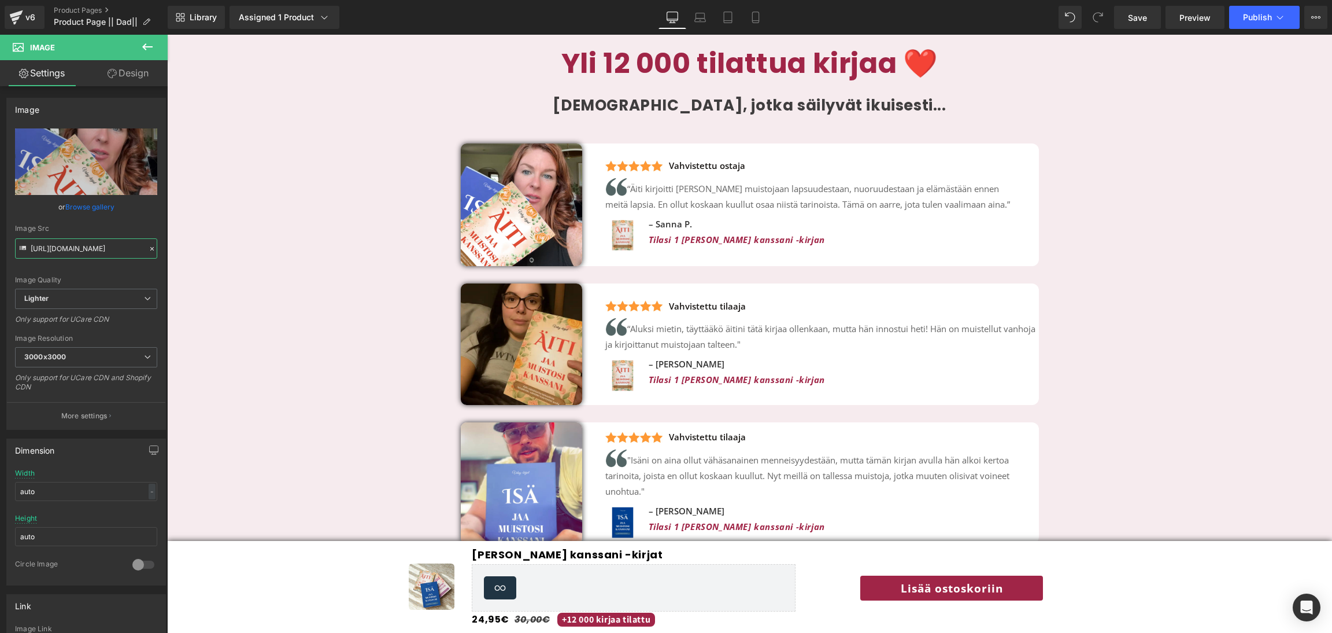
type input "https://ucarecdn.com/da0420e0-c276-4ac7-acc3-2003455169c2/-/format/auto/-/previ…"
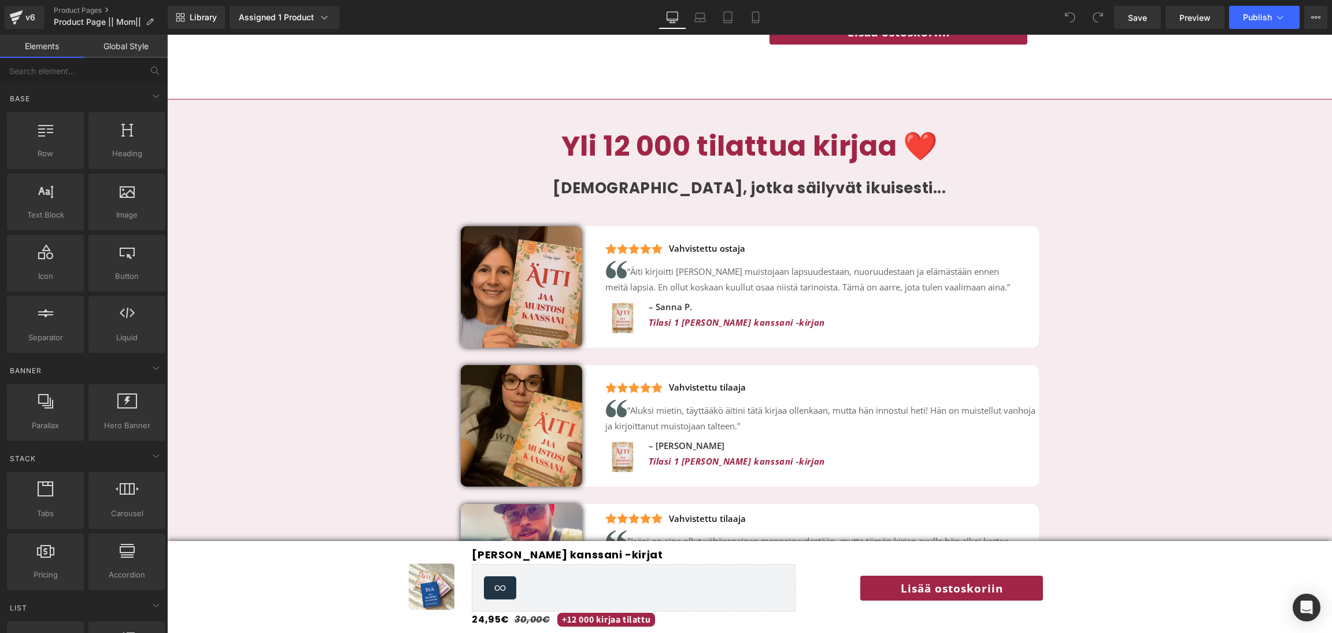
scroll to position [2577, 0]
